Goal: Information Seeking & Learning: Learn about a topic

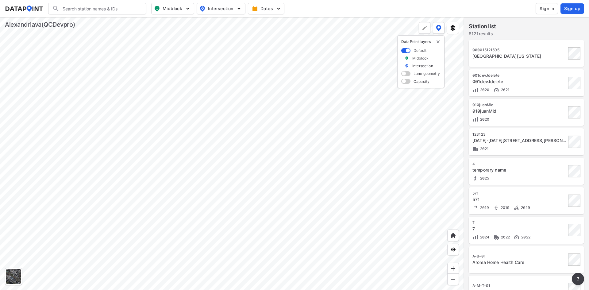
click at [319, 11] on div "Search Please enter a search term. Midblock Intersection Dates Sign in Sign up" at bounding box center [294, 9] width 579 height 12
click at [550, 9] on span "Sign in" at bounding box center [546, 9] width 14 height 6
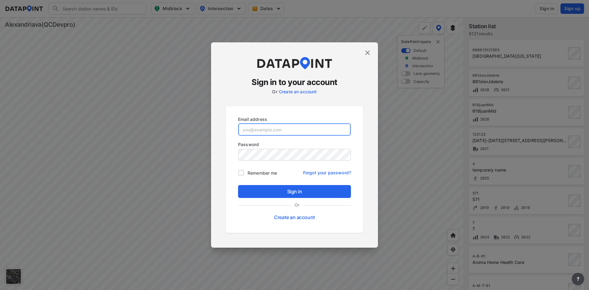
click at [290, 134] on input "email" at bounding box center [294, 129] width 112 height 12
paste input "alexaadmin@yopmail.com"
type input "alexaadmin@yopmail.com"
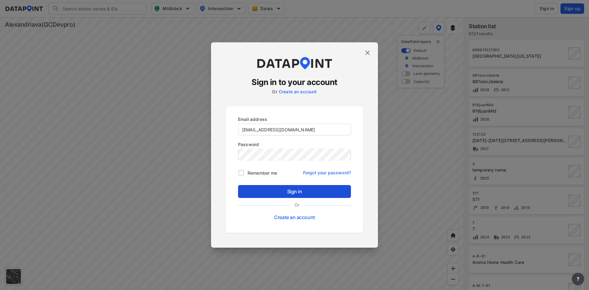
click at [305, 192] on span "Sign in" at bounding box center [294, 191] width 103 height 7
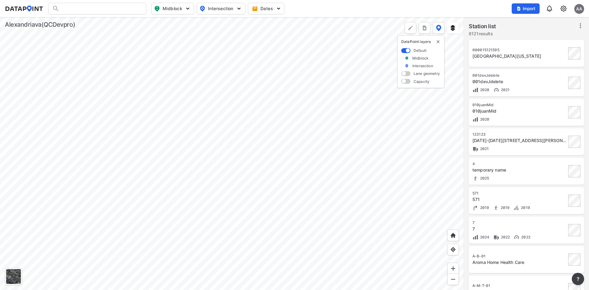
click at [564, 8] on img at bounding box center [562, 8] width 7 height 7
click at [542, 44] on link "Station management" at bounding box center [536, 46] width 53 height 6
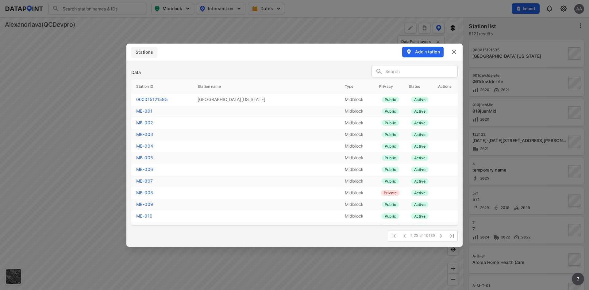
click at [452, 53] on img at bounding box center [453, 51] width 7 height 7
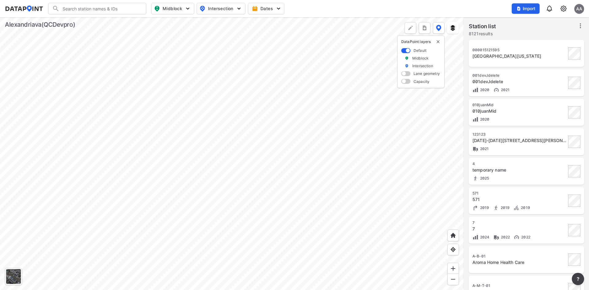
click at [563, 7] on img at bounding box center [562, 8] width 7 height 7
click at [534, 26] on link "Data management" at bounding box center [536, 24] width 53 height 6
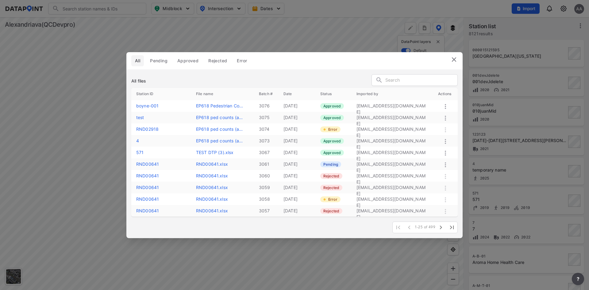
click at [147, 105] on label "boyne-001" at bounding box center [147, 105] width 22 height 5
click at [149, 105] on label "boyne-001" at bounding box center [147, 105] width 22 height 5
click at [456, 60] on img at bounding box center [453, 59] width 7 height 7
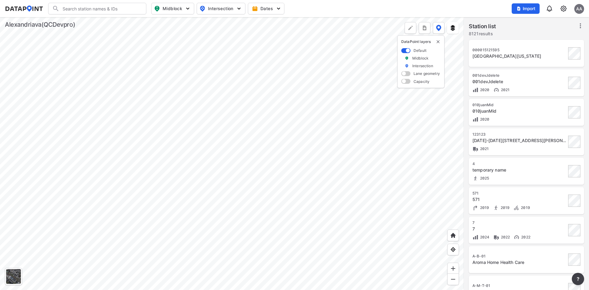
click at [119, 6] on input "Search" at bounding box center [100, 9] width 83 height 10
click at [114, 32] on li "( boyne -001) n-jordan-sttaney-ave" at bounding box center [97, 35] width 98 height 17
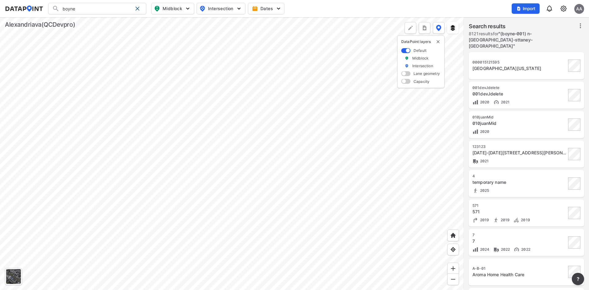
type input "(boyne-001) n-jordan-sttaney-ave"
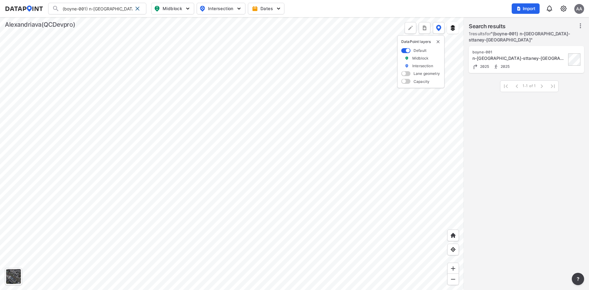
click at [517, 56] on div "boyne-001 n-jordan-sttaney-ave 2025 2025" at bounding box center [519, 60] width 94 height 20
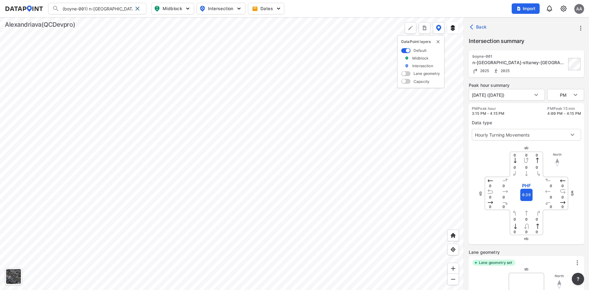
type input "2601"
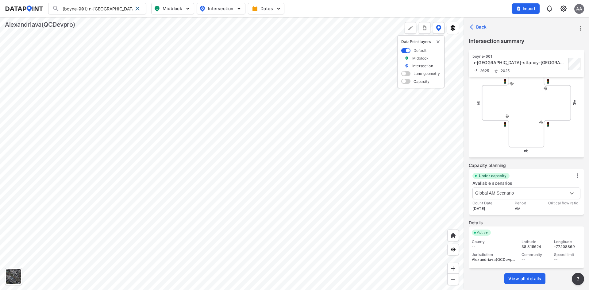
scroll to position [215, 0]
click at [539, 277] on span "View all details" at bounding box center [524, 278] width 33 height 6
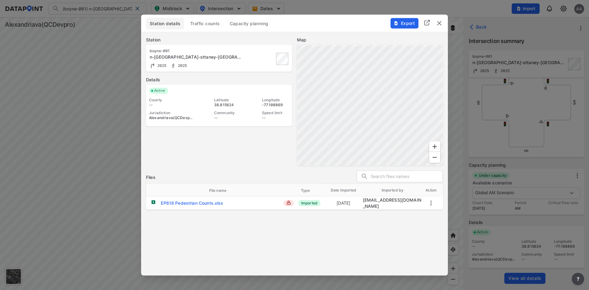
click at [207, 25] on span "Traffic counts" at bounding box center [205, 23] width 30 height 6
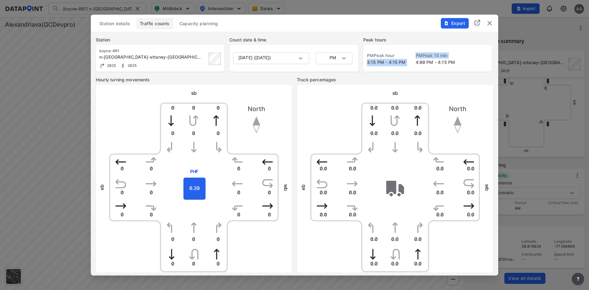
drag, startPoint x: 366, startPoint y: 63, endPoint x: 410, endPoint y: 64, distance: 44.2
click at [410, 64] on div "PM Peak hour 3:15 PM - 4:15 PM PM Peak 15 min 4:00 PM - 4:15 PM" at bounding box center [427, 57] width 129 height 27
click at [414, 71] on div "PM Peak hour 3:15 PM - 4:15 PM PM Peak 15 min 4:00 PM - 4:15 PM" at bounding box center [427, 57] width 129 height 27
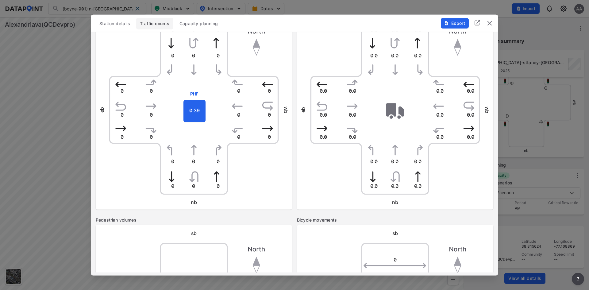
scroll to position [0, 0]
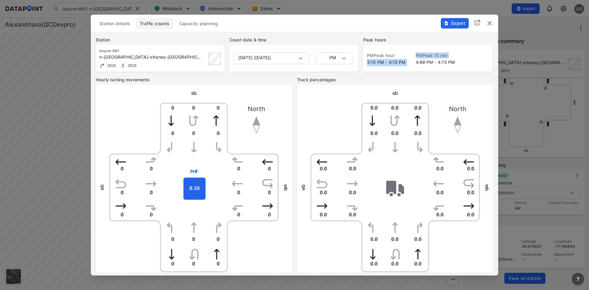
drag, startPoint x: 406, startPoint y: 63, endPoint x: 367, endPoint y: 60, distance: 39.0
click at [367, 60] on div "PM Peak hour 3:15 PM - 4:15 PM PM Peak 15 min 4:00 PM - 4:15 PM" at bounding box center [427, 59] width 121 height 14
click at [365, 67] on div "PM Peak hour 3:15 PM - 4:15 PM PM Peak 15 min 4:00 PM - 4:15 PM" at bounding box center [427, 57] width 129 height 27
click at [348, 29] on div "Station details Traffic counts Capacity planning" at bounding box center [294, 23] width 397 height 12
drag, startPoint x: 405, startPoint y: 64, endPoint x: 366, endPoint y: 64, distance: 38.9
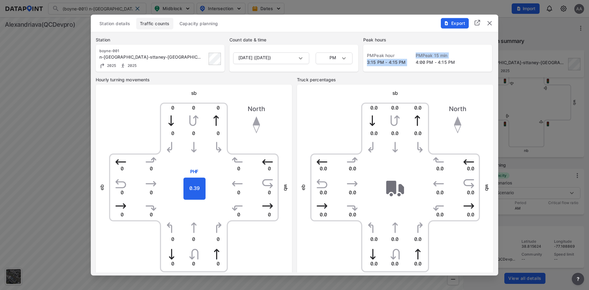
click at [366, 64] on div "PM Peak hour 3:15 PM - 4:15 PM PM Peak 15 min 4:00 PM - 4:15 PM" at bounding box center [427, 57] width 129 height 27
click at [398, 64] on span "3:15 PM - 4:15 PM" at bounding box center [386, 61] width 39 height 5
click at [404, 64] on span "3:15 PM - 4:15 PM" at bounding box center [386, 61] width 39 height 5
click at [469, 49] on div "PM Peak hour 3:15 PM - 4:15 PM PM Peak 15 min 4:00 PM - 4:15 PM" at bounding box center [427, 57] width 129 height 27
click at [452, 24] on span "Export" at bounding box center [454, 23] width 21 height 6
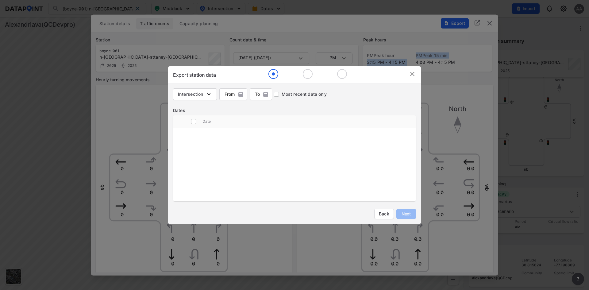
scroll to position [196, 0]
click at [411, 75] on img at bounding box center [411, 73] width 7 height 7
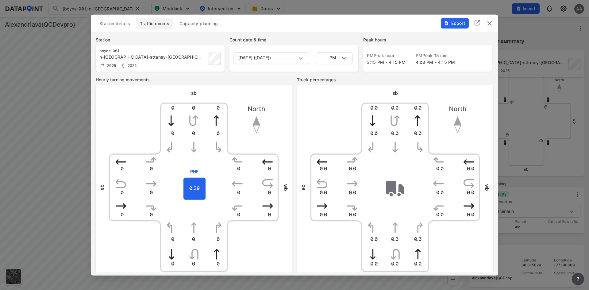
click at [317, 89] on div "sb" at bounding box center [395, 93] width 196 height 8
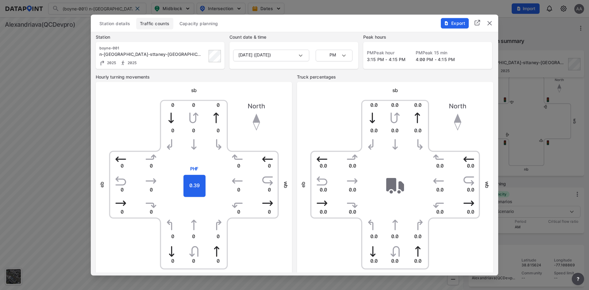
scroll to position [0, 0]
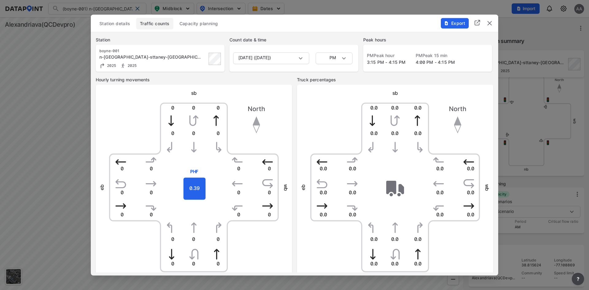
click at [295, 95] on div "Hourly turning movements sb 0 0 0 0 0 0 0 0 0 0 0 0 0 0 0 0 PHF 0.39 0 0 0 0 0 …" at bounding box center [294, 182] width 407 height 213
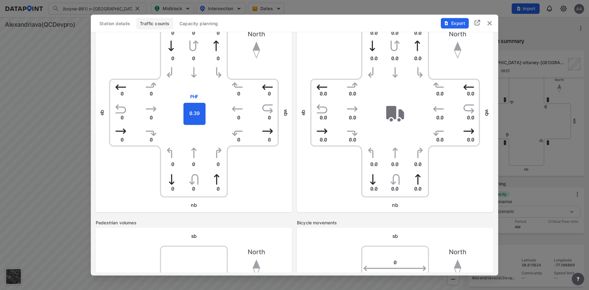
scroll to position [61, 0]
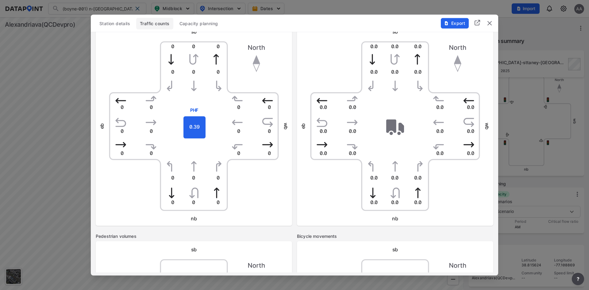
click at [327, 45] on div "eb wb" at bounding box center [395, 125] width 186 height 186
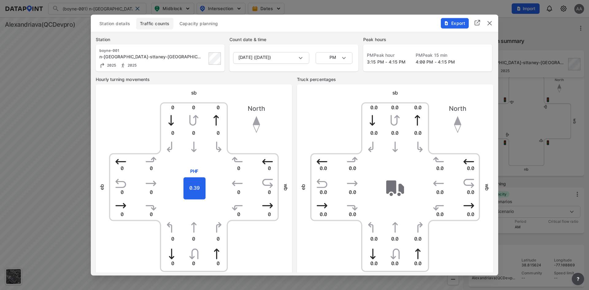
scroll to position [0, 0]
click at [315, 36] on div "Station boyne-001 n-jordan-sttaney-ave 2025 2025 Count date & time April 25, 20…" at bounding box center [294, 54] width 407 height 45
drag, startPoint x: 441, startPoint y: 62, endPoint x: 363, endPoint y: 63, distance: 78.5
click at [363, 63] on div "Station boyne-001 n-jordan-sttaney-ave 2025 2025 Count date & time April 25, 20…" at bounding box center [294, 54] width 407 height 45
click at [386, 57] on label "PM Peak hour" at bounding box center [386, 55] width 39 height 6
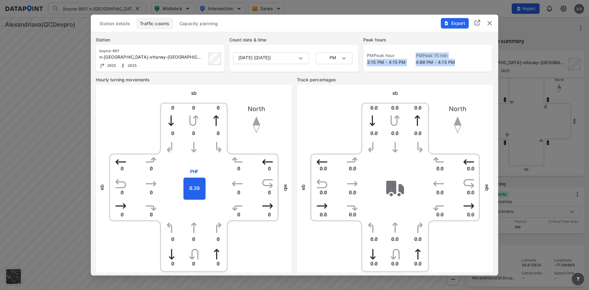
drag, startPoint x: 454, startPoint y: 63, endPoint x: 366, endPoint y: 65, distance: 88.0
click at [366, 65] on div "PM Peak hour 3:15 PM - 4:15 PM PM Peak 15 min 4:00 PM - 4:15 PM" at bounding box center [427, 57] width 129 height 27
click at [369, 65] on div "PM Peak hour 3:15 PM - 4:15 PM" at bounding box center [386, 59] width 39 height 14
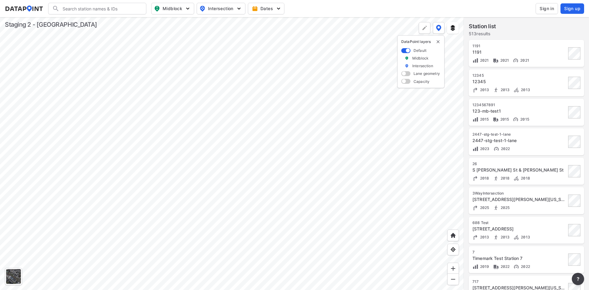
click at [550, 9] on span "Sign in" at bounding box center [546, 9] width 14 height 6
click at [124, 7] on input "Search" at bounding box center [100, 9] width 83 height 10
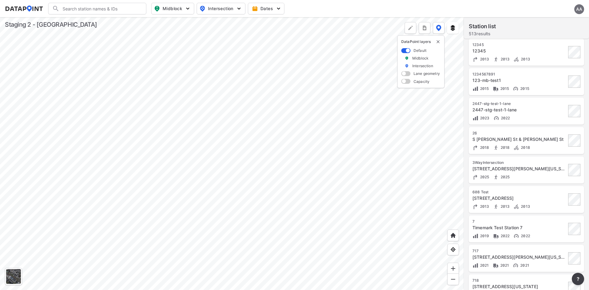
click at [552, 173] on div "2025 2025" at bounding box center [519, 176] width 94 height 6
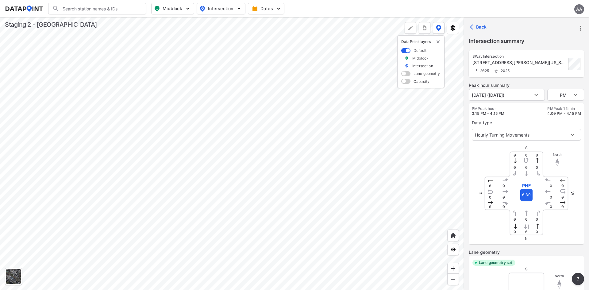
type input "2602"
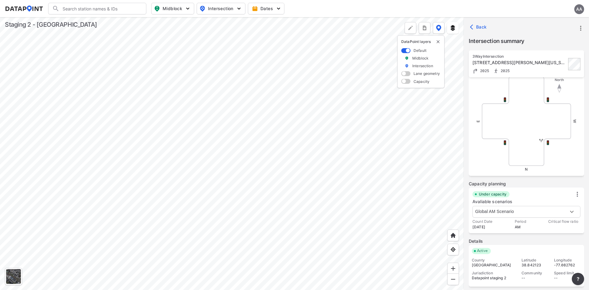
scroll to position [0, 0]
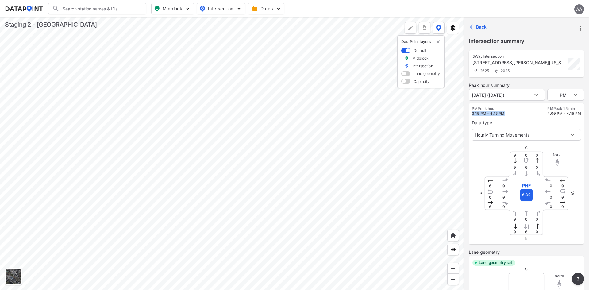
drag, startPoint x: 504, startPoint y: 111, endPoint x: 471, endPoint y: 112, distance: 33.1
click at [471, 112] on div "PM Peak hour 3:15 PM - 4:15 PM PM Peak 15 min 4:00 PM - 4:15 PM Data type Hourl…" at bounding box center [525, 173] width 115 height 141
drag, startPoint x: 515, startPoint y: 117, endPoint x: 513, endPoint y: 114, distance: 4.4
click at [515, 117] on div "Data type Hourly Turning Movements 0" at bounding box center [525, 128] width 109 height 25
drag, startPoint x: 512, startPoint y: 112, endPoint x: 471, endPoint y: 114, distance: 40.8
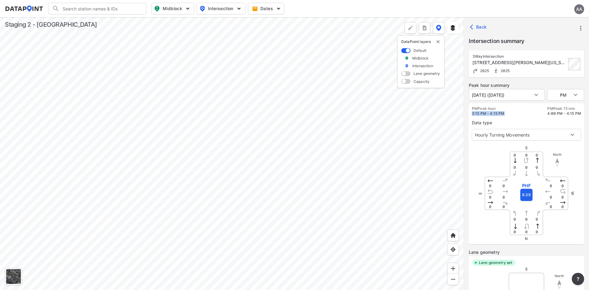
click at [471, 114] on div "PM Peak hour 3:15 PM - 4:15 PM PM Peak 15 min 4:00 PM - 4:15 PM Data type Hourl…" at bounding box center [525, 173] width 115 height 141
click at [499, 116] on div "Data type Hourly Turning Movements 0" at bounding box center [525, 128] width 109 height 25
drag, startPoint x: 507, startPoint y: 113, endPoint x: 475, endPoint y: 111, distance: 32.2
click at [475, 111] on div "PM Peak hour 3:15 PM - 4:15 PM PM Peak 15 min 4:00 PM - 4:15 PM" at bounding box center [525, 111] width 109 height 10
click at [510, 112] on div "PM Peak hour 3:15 PM - 4:15 PM PM Peak 15 min 4:00 PM - 4:15 PM" at bounding box center [525, 111] width 109 height 10
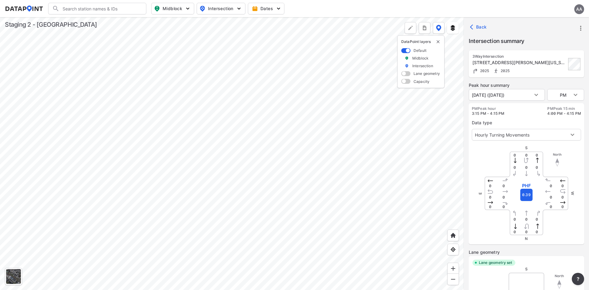
click at [509, 118] on div "Data type Hourly Turning Movements 0" at bounding box center [525, 128] width 109 height 25
drag, startPoint x: 578, startPoint y: 112, endPoint x: 474, endPoint y: 113, distance: 104.5
click at [474, 113] on div "PM Peak hour 3:15 PM - 4:15 PM PM Peak 15 min 4:00 PM - 4:15 PM Data type Hourl…" at bounding box center [525, 173] width 115 height 141
click at [512, 114] on div "PM Peak hour 3:15 PM - 4:15 PM PM Peak 15 min 4:00 PM - 4:15 PM" at bounding box center [525, 111] width 109 height 10
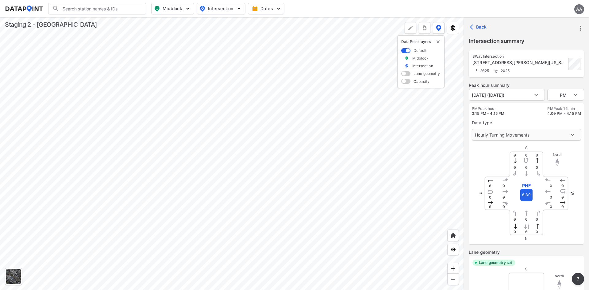
click at [542, 135] on body "Search Please enter a search term. Midblock Intersection Dates AA Import Data T…" at bounding box center [294, 145] width 589 height 290
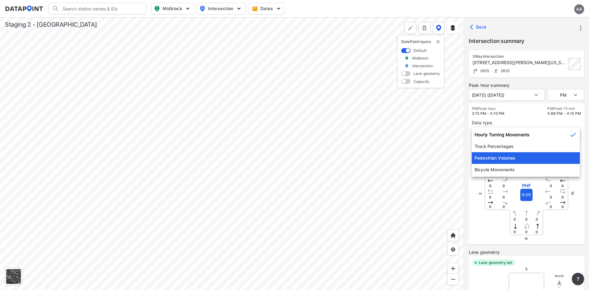
click at [524, 157] on li "Pedestrian Volumes" at bounding box center [525, 158] width 108 height 12
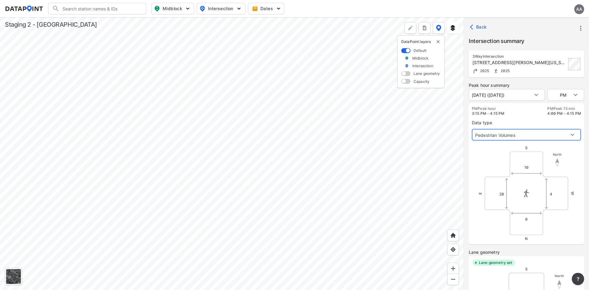
type input "2"
click at [485, 161] on div "E W" at bounding box center [526, 193] width 92 height 92
drag, startPoint x: 581, startPoint y: 114, endPoint x: 472, endPoint y: 110, distance: 109.2
click at [472, 110] on div "PM Peak hour 3:15 PM - 4:15 PM PM Peak 15 min 4:00 PM - 4:15 PM Data type Pedes…" at bounding box center [525, 173] width 115 height 141
click at [508, 110] on div "PM Peak hour 3:15 PM - 4:15 PM PM Peak 15 min 4:00 PM - 4:15 PM" at bounding box center [525, 111] width 109 height 10
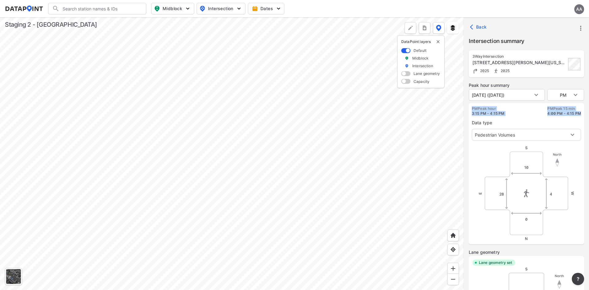
click at [508, 114] on div "PM Peak hour 3:15 PM - 4:15 PM PM Peak 15 min 4:00 PM - 4:15 PM" at bounding box center [525, 111] width 109 height 10
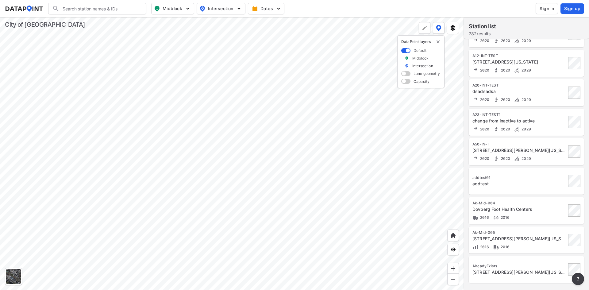
scroll to position [507, 0]
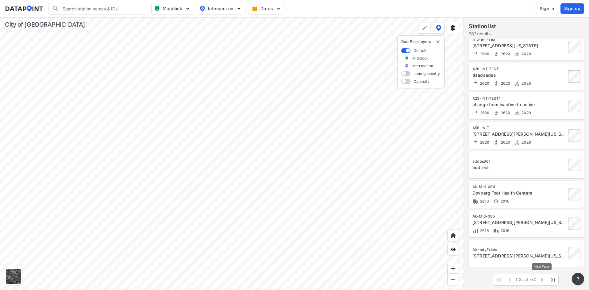
click at [539, 277] on icon "button" at bounding box center [541, 279] width 7 height 7
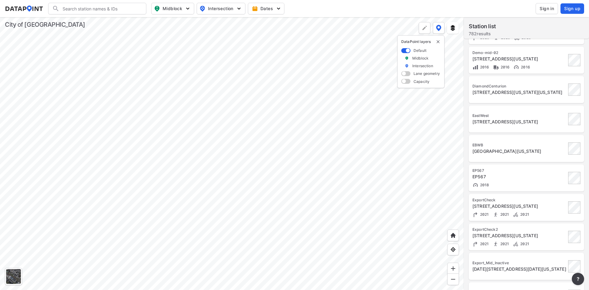
scroll to position [108, 0]
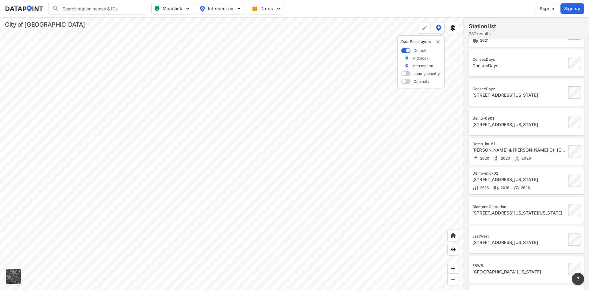
click at [550, 9] on span "Sign in" at bounding box center [546, 9] width 14 height 6
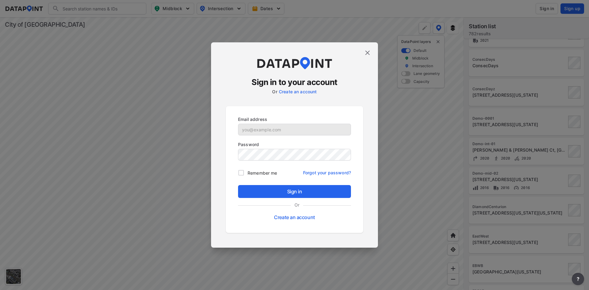
click at [266, 124] on div at bounding box center [294, 130] width 113 height 12
paste input "qcadmin@yopmail.com"
type input "qcadmin@yopmail.com"
click at [297, 190] on span "Sign in" at bounding box center [294, 191] width 103 height 7
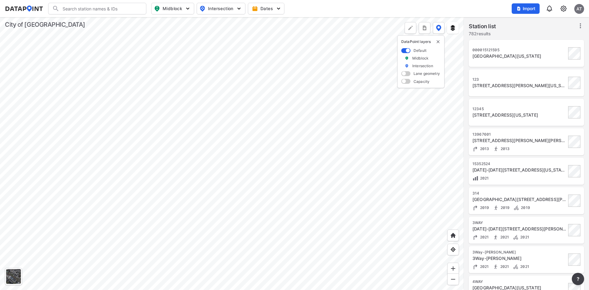
click at [561, 10] on img at bounding box center [562, 8] width 7 height 7
click at [541, 23] on link "Data management" at bounding box center [536, 24] width 53 height 6
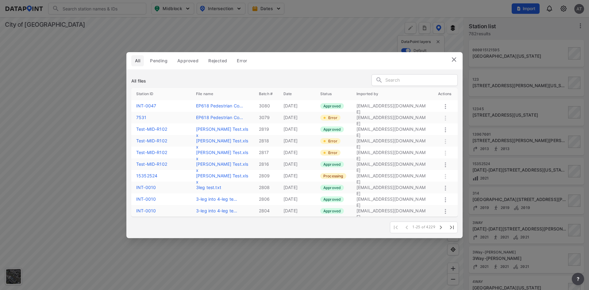
click at [455, 59] on img at bounding box center [453, 59] width 7 height 7
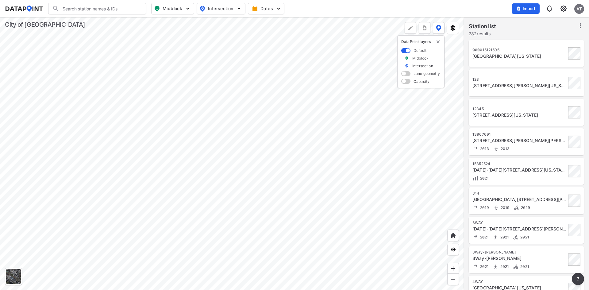
click at [124, 12] on input "Search" at bounding box center [100, 9] width 83 height 10
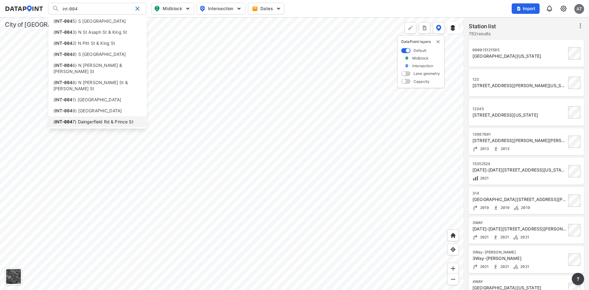
click at [94, 116] on li "( INT-004 7) Daingerfield Rd & Prince St" at bounding box center [97, 121] width 98 height 11
type input "(INT-0047) Daingerfield Rd & Prince St"
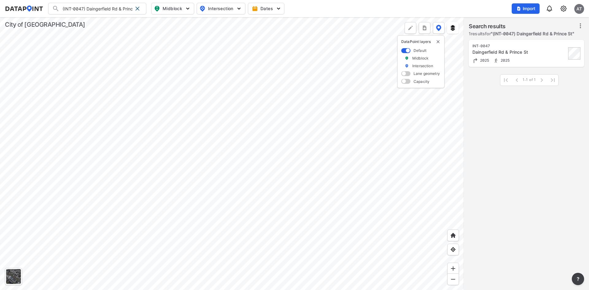
click at [536, 48] on div "INT-0047" at bounding box center [519, 46] width 94 height 5
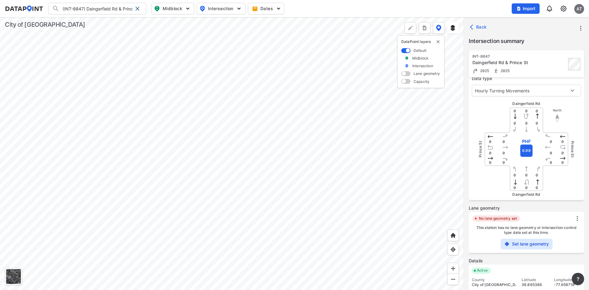
scroll to position [84, 0]
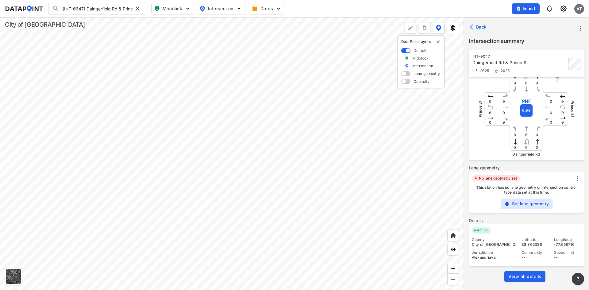
click at [539, 278] on span "View all details" at bounding box center [524, 276] width 33 height 6
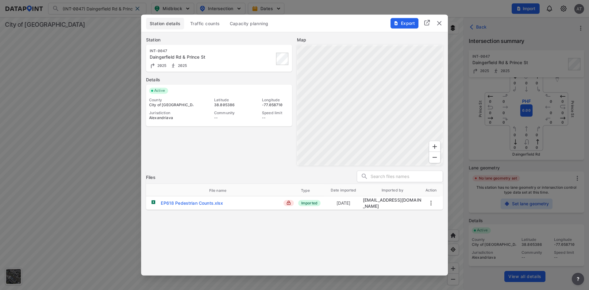
click at [206, 29] on button "Traffic counts" at bounding box center [204, 23] width 37 height 12
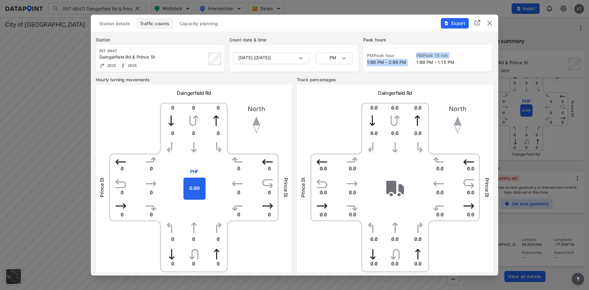
drag, startPoint x: 381, startPoint y: 63, endPoint x: 367, endPoint y: 65, distance: 14.6
click at [367, 65] on div "PM Peak hour 1:00 PM - 2:00 PM PM Peak 15 min 1:00 PM - 1:15 PM" at bounding box center [427, 59] width 121 height 14
click at [397, 38] on label "Peak hours" at bounding box center [427, 39] width 129 height 6
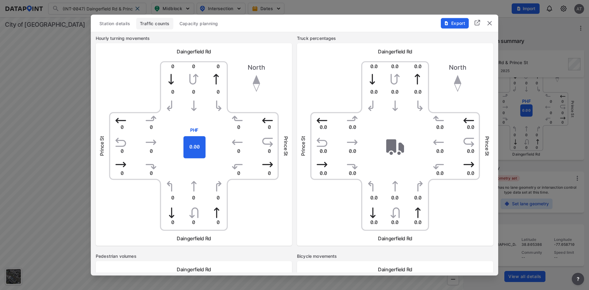
scroll to position [0, 0]
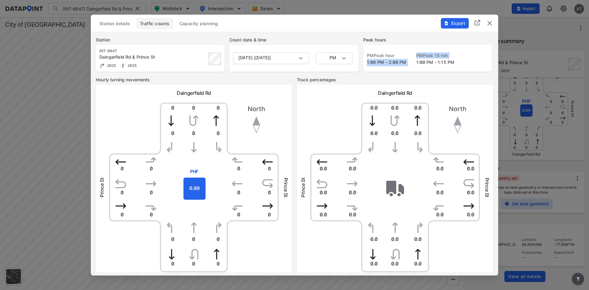
drag, startPoint x: 406, startPoint y: 62, endPoint x: 365, endPoint y: 64, distance: 40.2
click at [365, 64] on div "PM Peak hour 1:00 PM - 2:00 PM PM Peak 15 min 1:00 PM - 1:15 PM" at bounding box center [427, 57] width 129 height 27
click at [386, 63] on span "1:00 PM - 2:00 PM" at bounding box center [387, 61] width 40 height 5
click at [406, 63] on div "PM Peak 15 min 1:00 PM - 1:15 PM" at bounding box center [430, 59] width 48 height 14
